Goal: Task Accomplishment & Management: Manage account settings

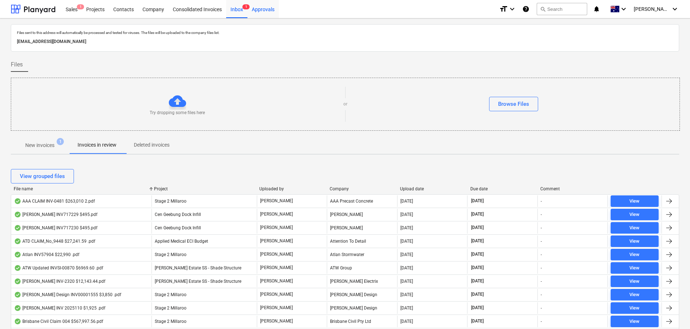
click at [256, 10] on div "Approvals" at bounding box center [263, 9] width 31 height 18
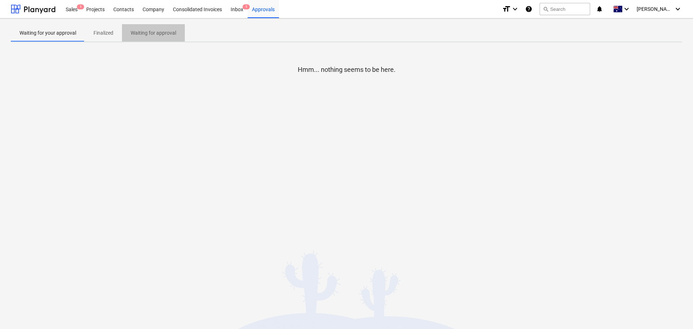
click at [147, 35] on p "Waiting for approval" at bounding box center [153, 33] width 45 height 8
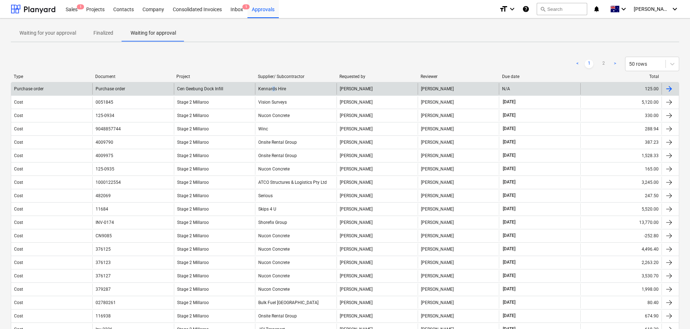
click at [273, 89] on div "Kennards Hire" at bounding box center [295, 89] width 81 height 12
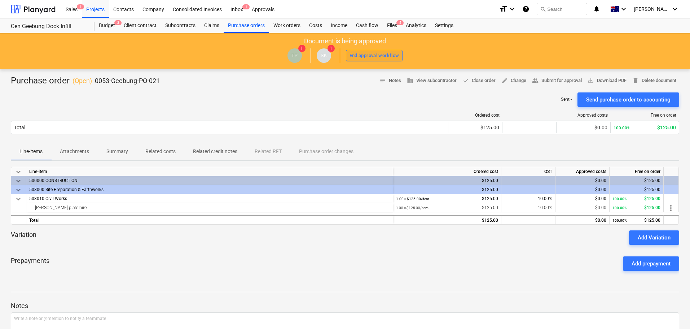
click at [363, 57] on div "End approval workflow" at bounding box center [375, 56] width 50 height 8
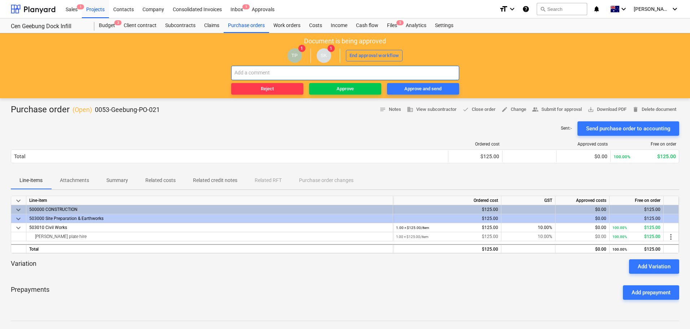
click at [307, 75] on input "text" at bounding box center [345, 73] width 228 height 14
type input "overpass approver. low cost."
click at [325, 88] on span "Approve" at bounding box center [345, 89] width 66 height 8
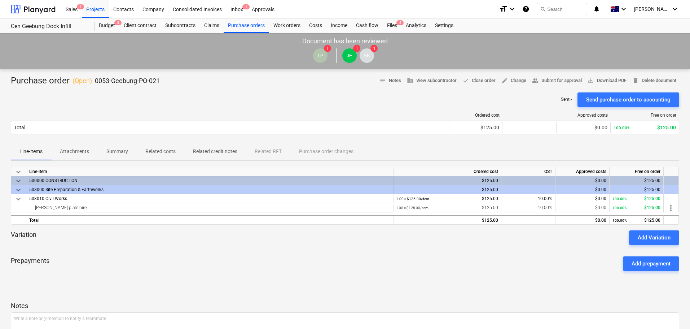
click at [353, 279] on div "Purchase order ( Open ) 0053-Geebung-PO-021 notes Notes business View subcontra…" at bounding box center [345, 226] width 690 height 314
click at [97, 15] on div "Projects" at bounding box center [95, 9] width 27 height 18
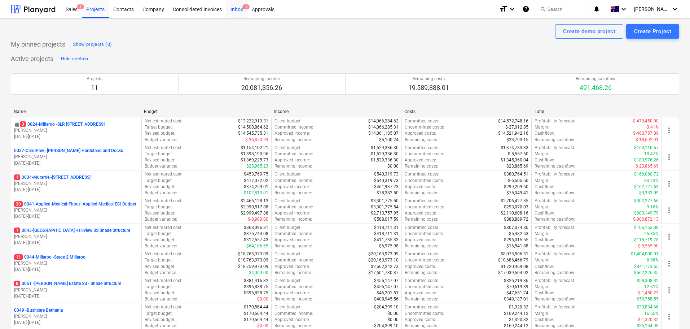
click at [236, 14] on div "Inbox 1" at bounding box center [236, 9] width 21 height 18
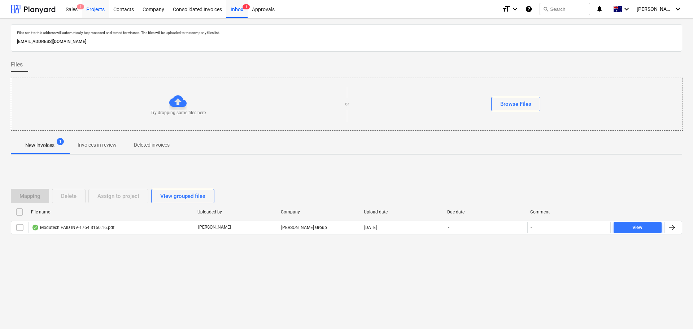
click at [94, 10] on div "Projects" at bounding box center [95, 9] width 27 height 18
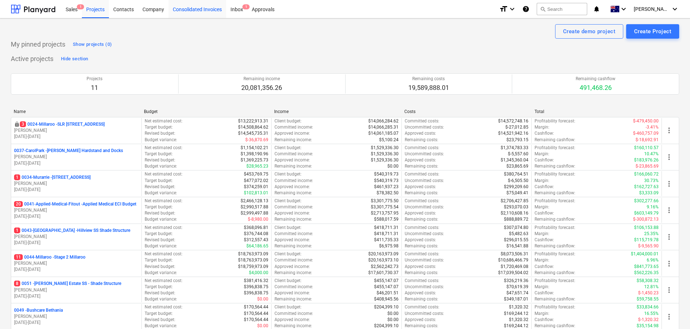
click at [187, 6] on div "Consolidated Invoices" at bounding box center [198, 9] width 58 height 18
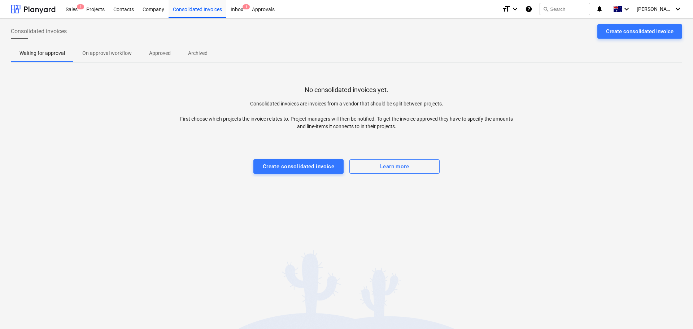
click at [162, 54] on p "Approved" at bounding box center [160, 53] width 22 height 8
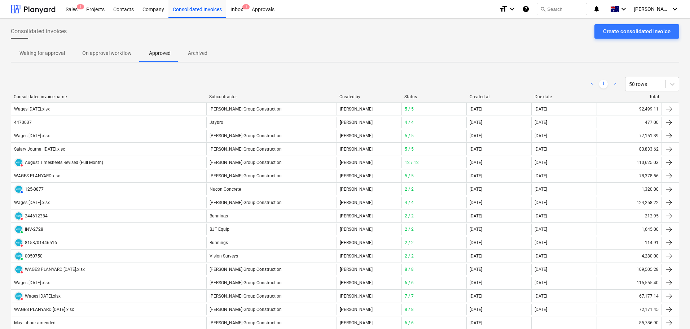
click at [484, 94] on div "Created at" at bounding box center [500, 96] width 60 height 5
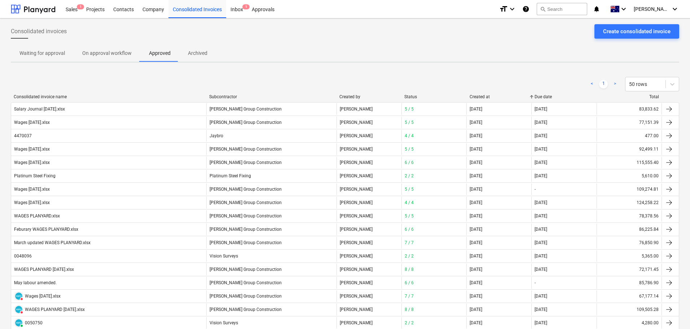
click at [484, 94] on div "Created at" at bounding box center [500, 96] width 60 height 5
